Goal: Information Seeking & Learning: Learn about a topic

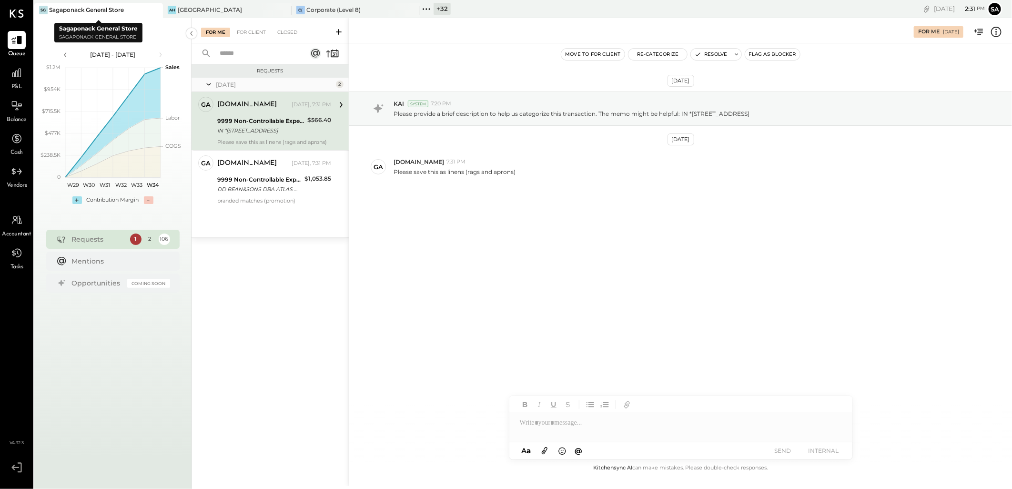
click at [157, 10] on icon at bounding box center [155, 9] width 12 height 11
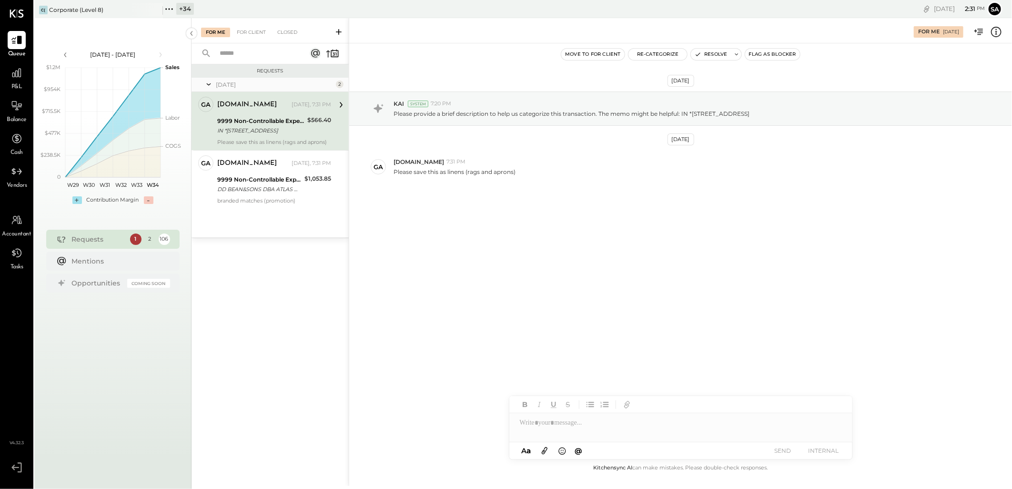
click at [180, 6] on div "+ 34" at bounding box center [185, 9] width 18 height 12
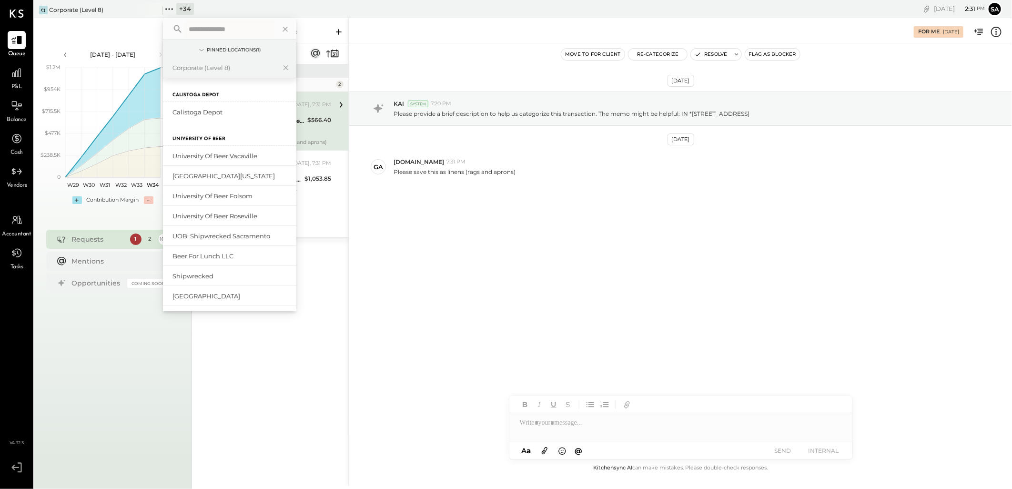
click at [216, 27] on input "text" at bounding box center [229, 28] width 89 height 17
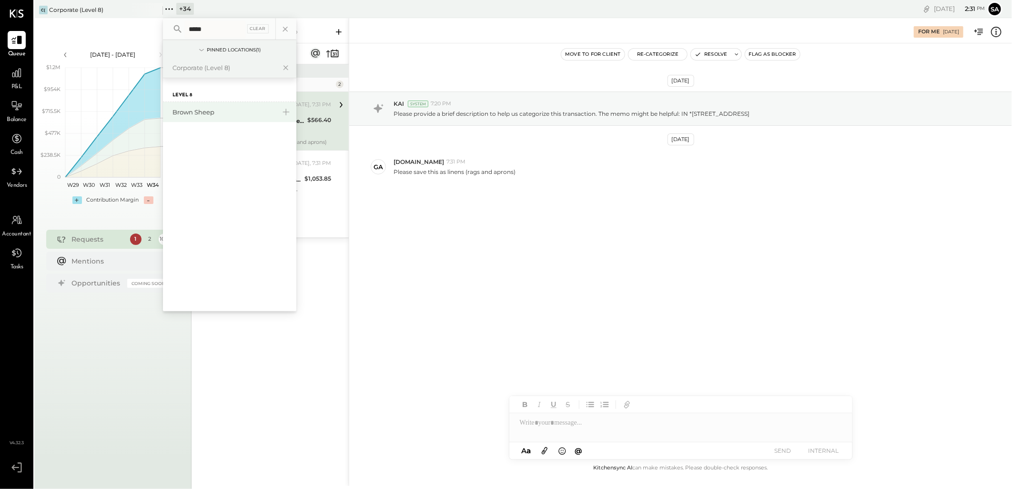
type input "*****"
click at [217, 110] on div "Brown Sheep" at bounding box center [223, 112] width 103 height 9
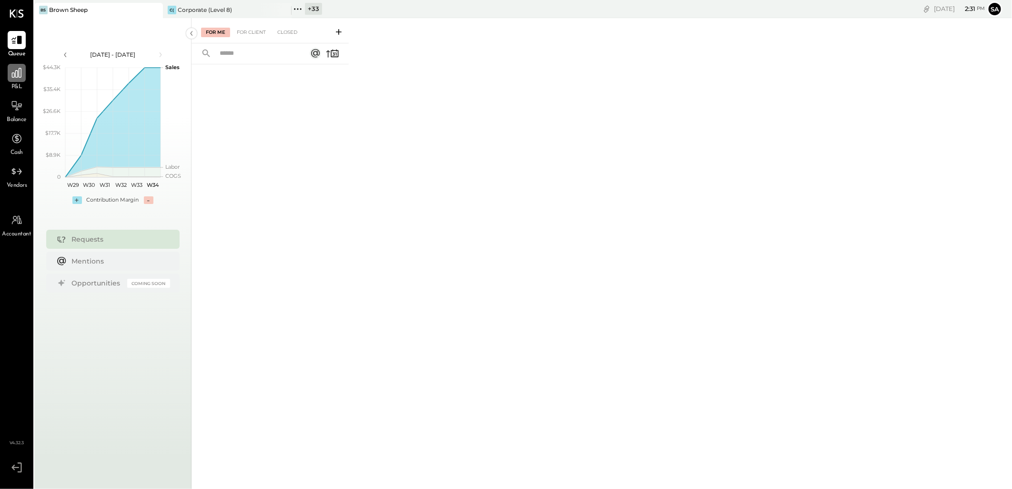
click at [10, 75] on icon at bounding box center [16, 73] width 12 height 12
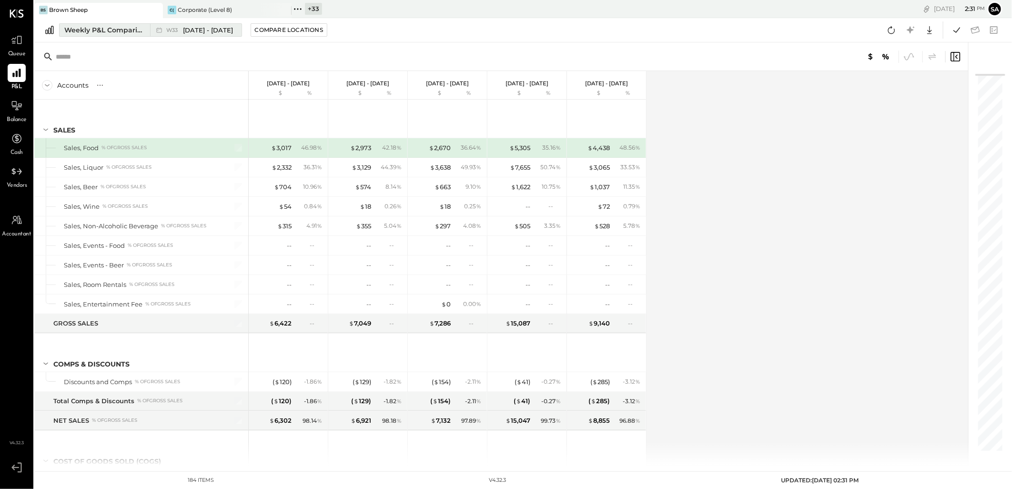
click at [83, 30] on div "Weekly P&L Comparison" at bounding box center [104, 30] width 80 height 10
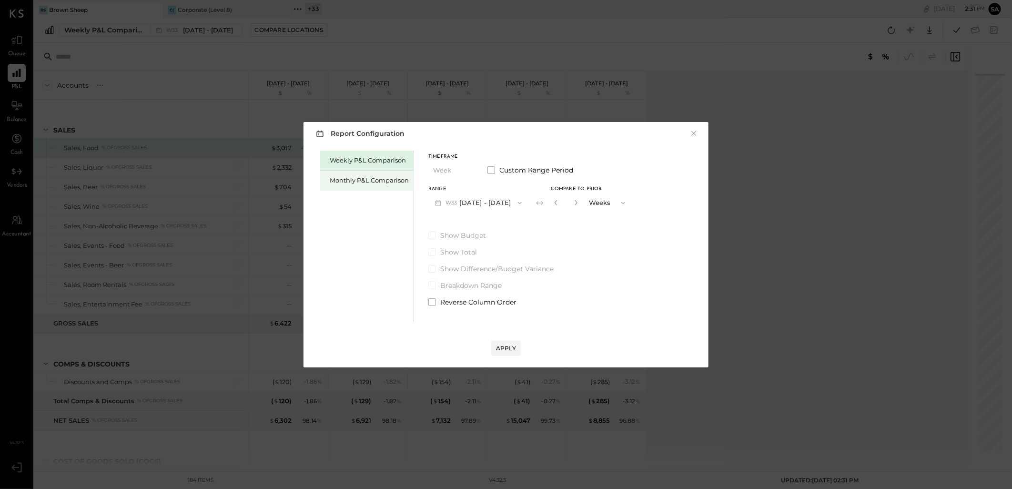
click at [335, 180] on div "Monthly P&L Comparison" at bounding box center [369, 180] width 79 height 9
click at [472, 202] on button "M08 [DATE] - [DATE]" at bounding box center [478, 203] width 101 height 18
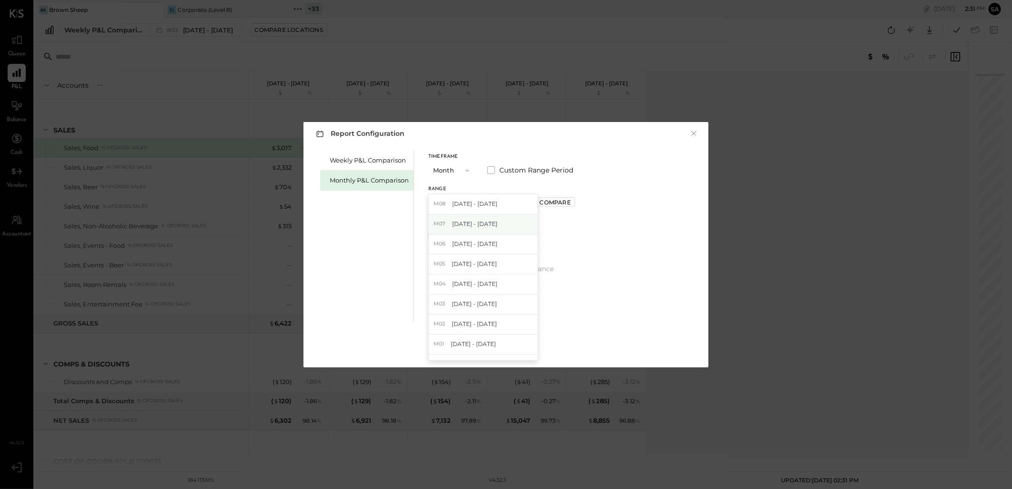
click at [480, 220] on span "[DATE] - [DATE]" at bounding box center [474, 224] width 45 height 8
click at [503, 346] on div "Apply" at bounding box center [506, 348] width 20 height 8
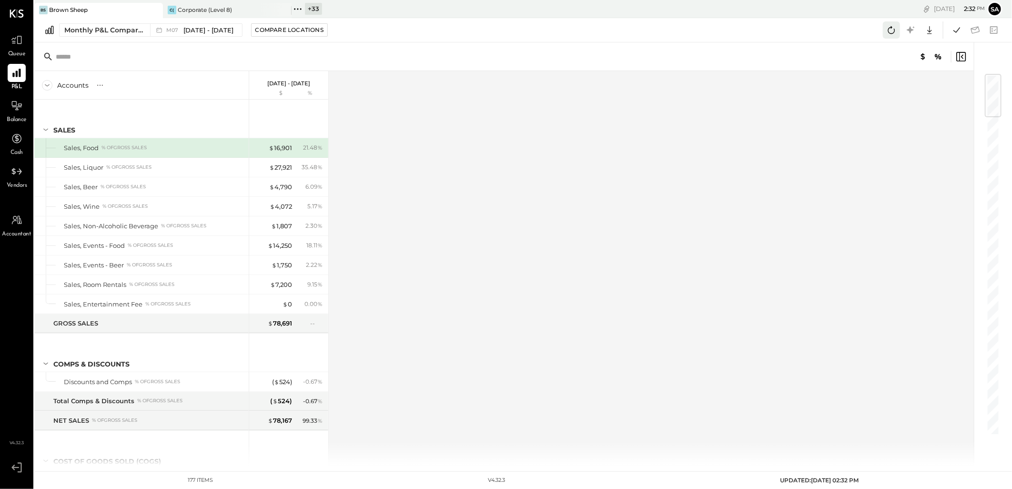
click at [894, 28] on icon at bounding box center [891, 30] width 12 height 12
click at [949, 31] on button at bounding box center [956, 29] width 17 height 17
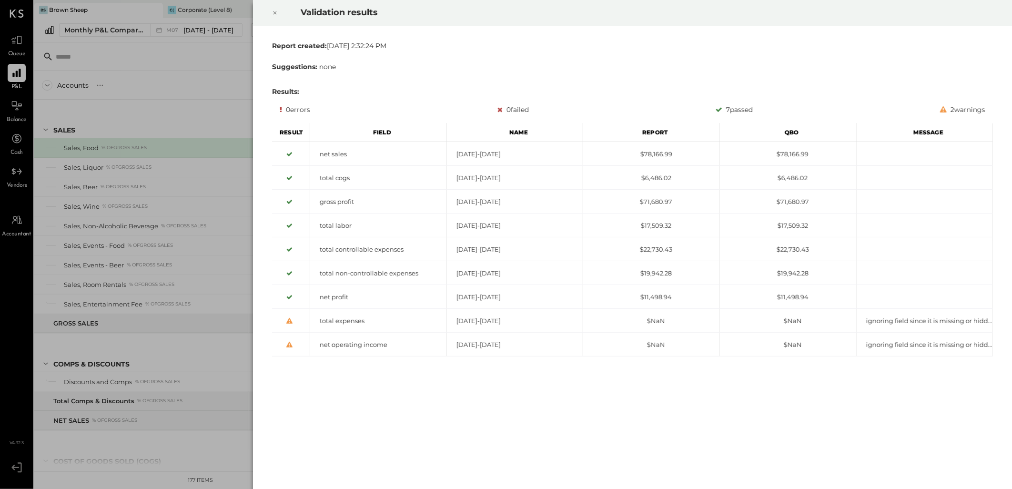
click at [274, 13] on icon at bounding box center [274, 12] width 3 height 3
